Goal: Transaction & Acquisition: Purchase product/service

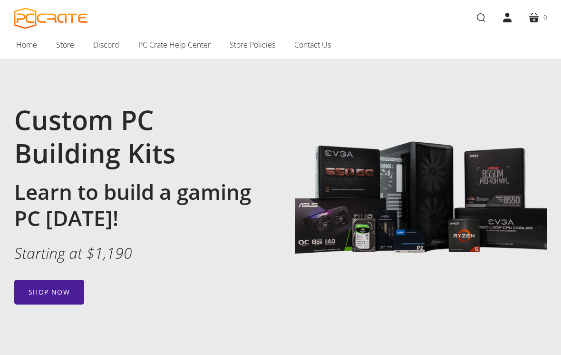
click at [60, 267] on div "Custom PC Building Kits Learn to build a gaming PC today! Starting at $1,190 Sh…" at bounding box center [147, 204] width 266 height 202
click at [62, 278] on div "Custom PC Building Kits Learn to build a gaming PC today! Starting at $1,190 Sh…" at bounding box center [147, 204] width 266 height 202
click at [61, 308] on article "Custom PC Building Kits Learn to build a gaming PC today! Starting at $1,190 Sh…" at bounding box center [280, 203] width 561 height 255
click at [60, 293] on link "Shop now" at bounding box center [49, 292] width 70 height 25
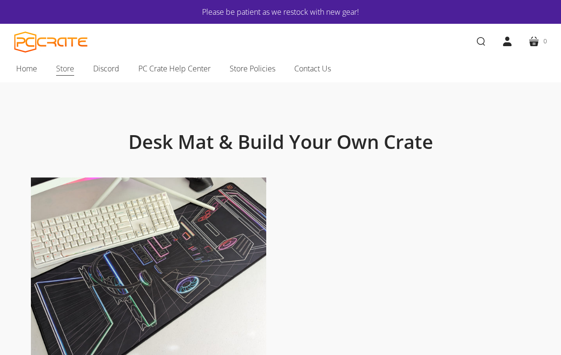
click at [65, 74] on span "Store" at bounding box center [65, 68] width 18 height 12
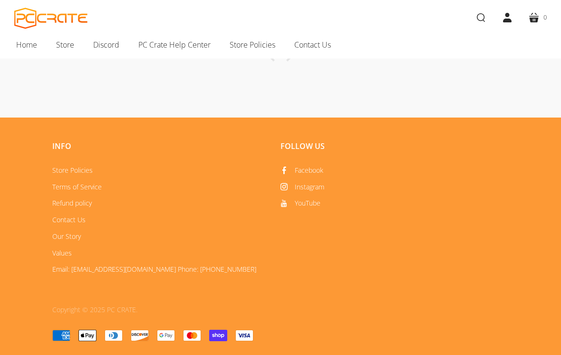
scroll to position [580, 0]
